Goal: Task Accomplishment & Management: Use online tool/utility

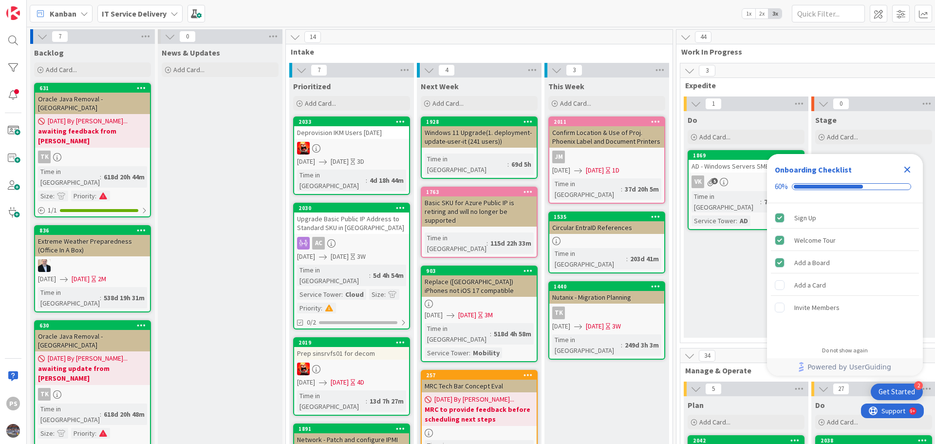
click at [908, 166] on icon "Close Checklist" at bounding box center [908, 170] width 12 height 12
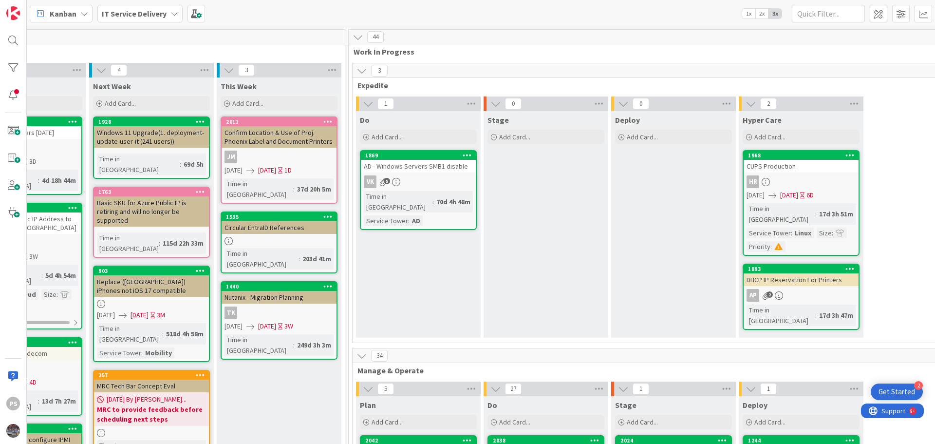
scroll to position [0, 334]
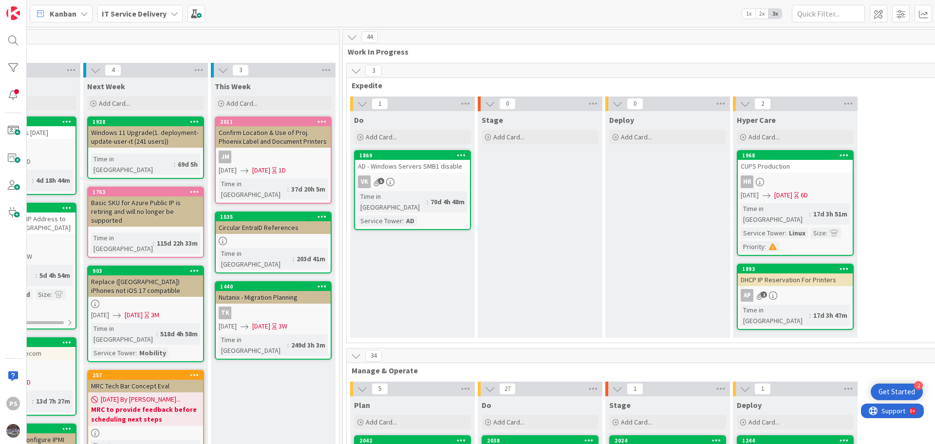
click at [392, 243] on div "Do Add Card... [DATE] - Windows Servers SMB1 disable VK 5 Time in [GEOGRAPHIC_D…" at bounding box center [412, 224] width 125 height 227
click at [381, 140] on span "Add Card..." at bounding box center [381, 137] width 31 height 9
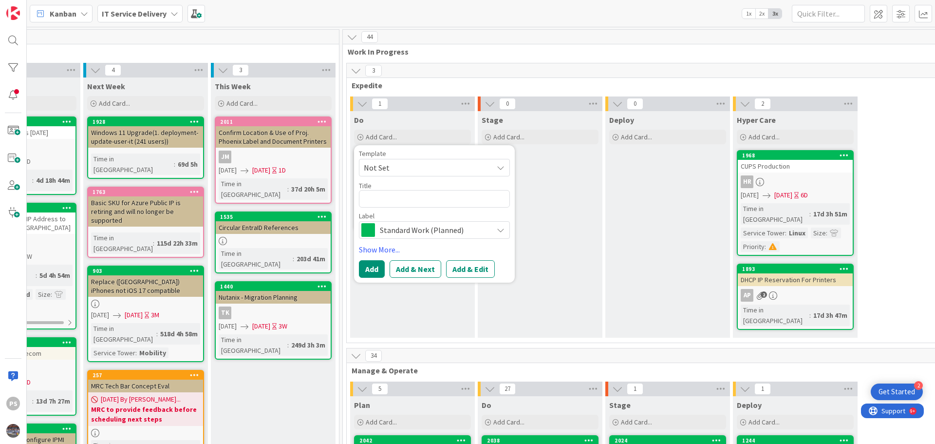
type textarea "x"
type textarea "1 Drive 0 9: Drive Fault on cinsrvesx01"
click at [465, 268] on button "Add & Edit" at bounding box center [470, 269] width 49 height 18
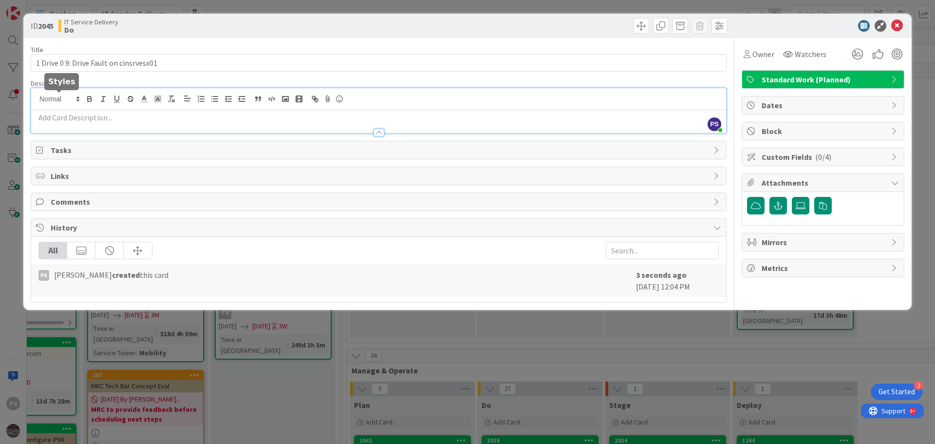
click at [80, 101] on div "PS [PERSON_NAME] just joined" at bounding box center [378, 110] width 695 height 45
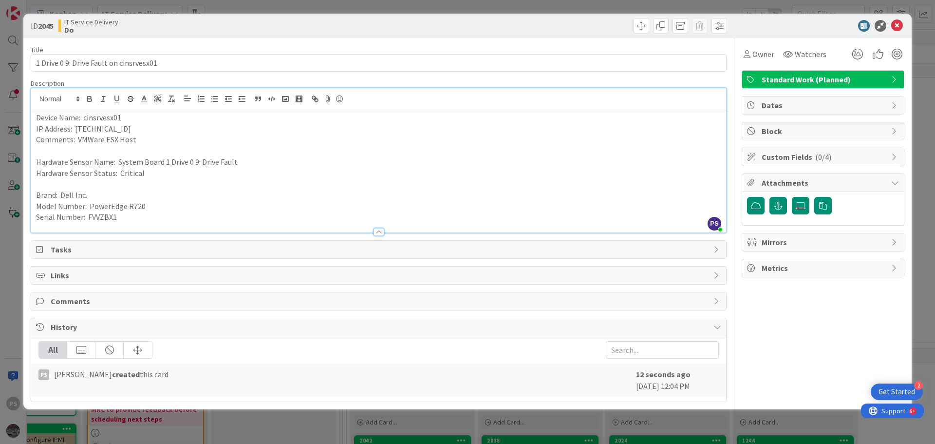
click at [207, 135] on p "Comments: VMWare ESX Host" at bounding box center [379, 139] width 686 height 11
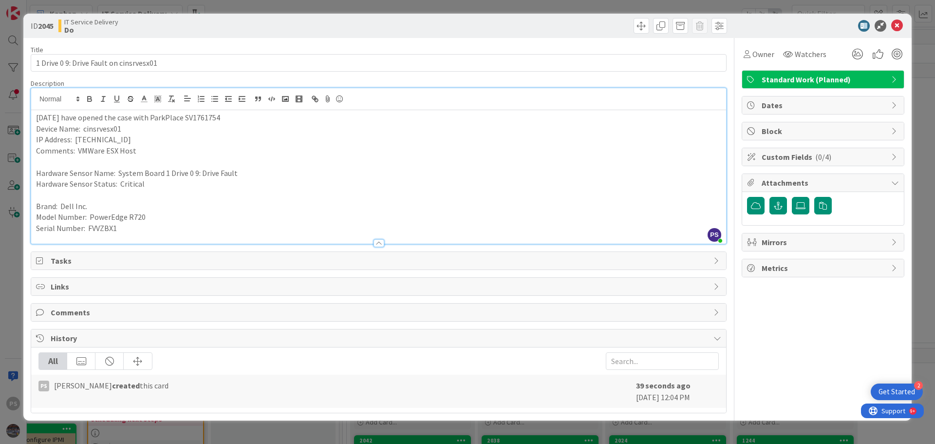
click at [174, 120] on p "[DATE] have opened the case with ParkPlace SV1761754" at bounding box center [379, 117] width 686 height 11
click at [251, 123] on p "Device Name: cinsrvesx01" at bounding box center [379, 128] width 686 height 11
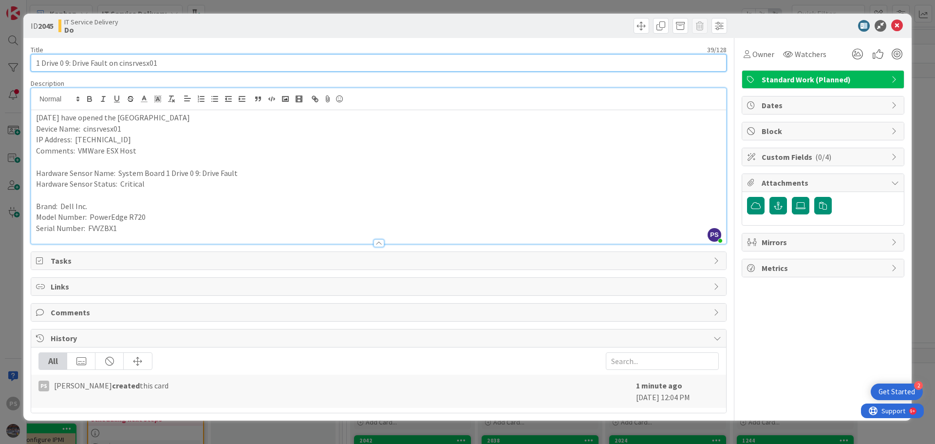
click at [222, 66] on input "1 Drive 0 9: Drive Fault on cinsrvesx01" at bounding box center [379, 63] width 696 height 18
paste input "INC0435283"
type input "1 Drive 0 9: Drive Fault on cinsrvesx01 INC0435283"
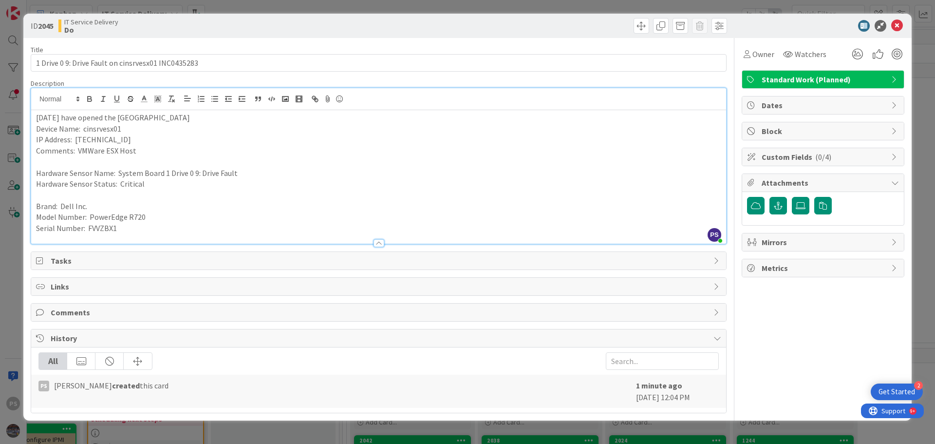
click at [231, 160] on p at bounding box center [379, 161] width 686 height 11
click at [215, 204] on p "Brand: Dell Inc." at bounding box center [379, 206] width 686 height 11
click at [289, 121] on p "[DATE] have opened the [GEOGRAPHIC_DATA]" at bounding box center [379, 117] width 686 height 11
click at [899, 22] on icon at bounding box center [898, 26] width 12 height 12
